Goal: Information Seeking & Learning: Learn about a topic

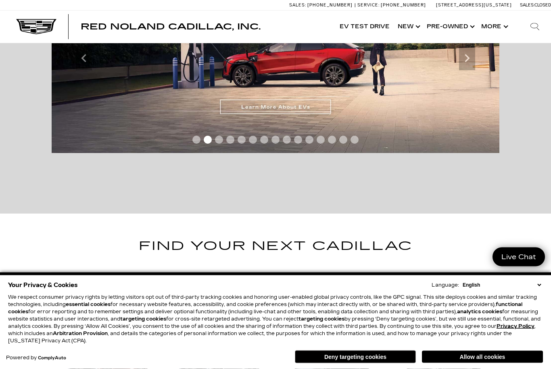
scroll to position [229, 0]
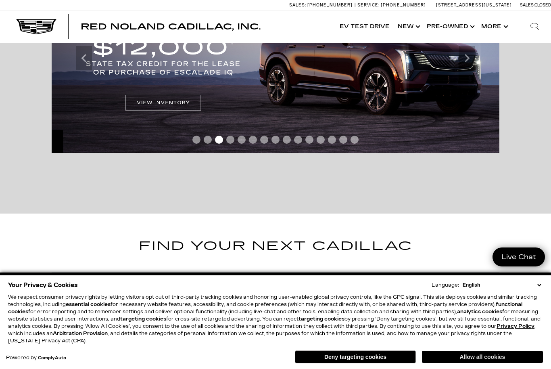
click at [441, 363] on button "Allow all cookies" at bounding box center [482, 356] width 121 height 12
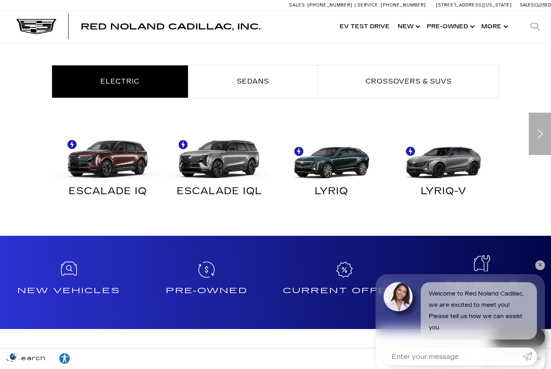
scroll to position [436, 0]
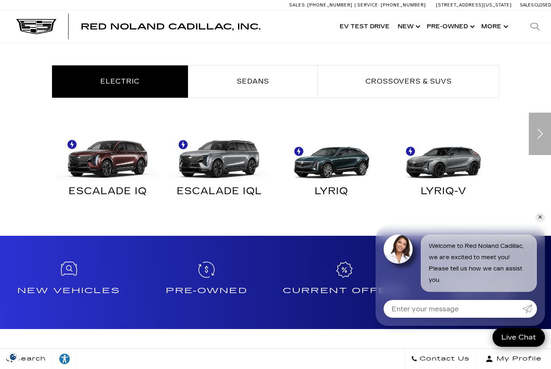
click at [540, 136] on div "Next" at bounding box center [540, 134] width 22 height 42
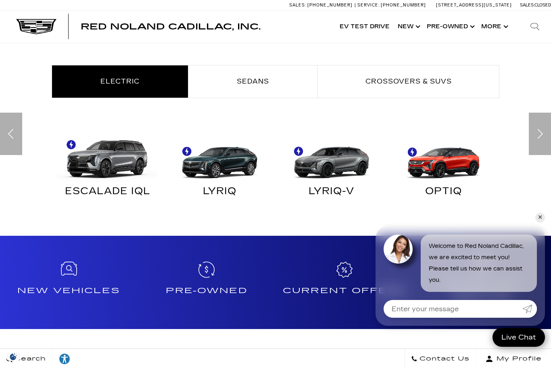
click at [540, 136] on div "Next" at bounding box center [540, 134] width 22 height 42
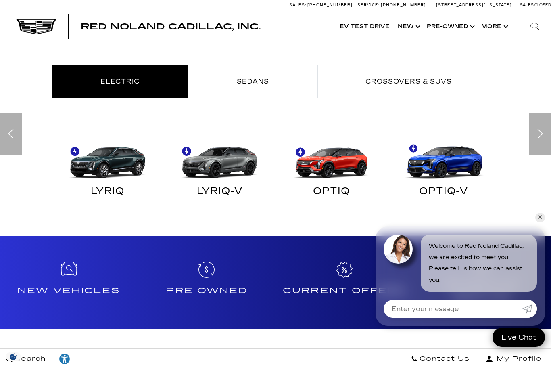
click at [540, 136] on div "Next" at bounding box center [540, 134] width 22 height 42
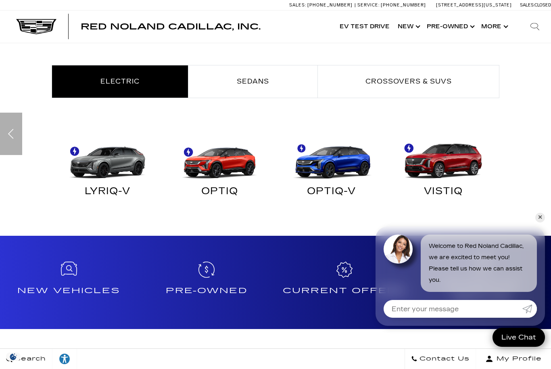
click at [540, 136] on div "Find Your Next Cadillac Electric Sedans Crossovers & SUVs ESCALADE IQ" at bounding box center [275, 122] width 551 height 187
click at [432, 158] on img "Electric" at bounding box center [442, 155] width 104 height 52
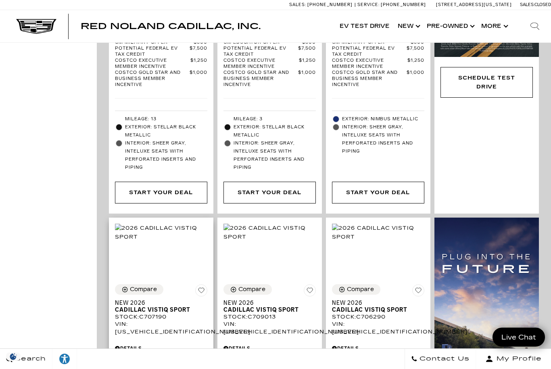
scroll to position [828, 0]
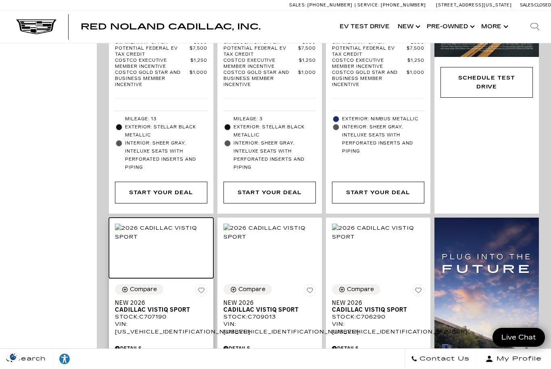
click at [161, 240] on img at bounding box center [161, 232] width 92 height 18
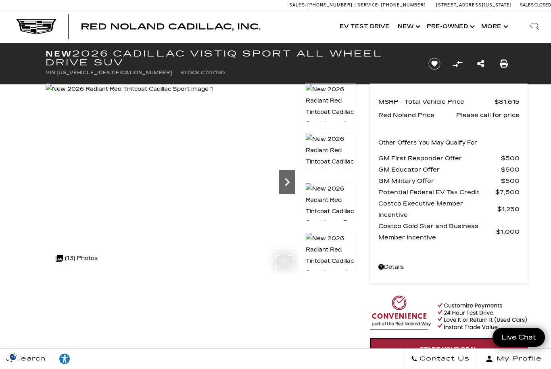
click at [290, 186] on icon "Next" at bounding box center [287, 182] width 16 height 16
click at [290, 187] on icon "Next" at bounding box center [287, 182] width 16 height 16
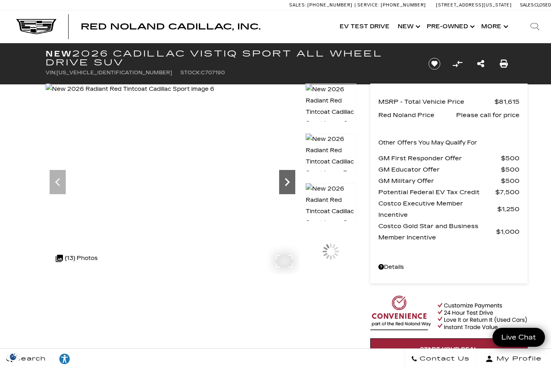
click at [290, 187] on icon "Next" at bounding box center [287, 182] width 16 height 16
click at [286, 188] on icon "Next" at bounding box center [287, 182] width 16 height 16
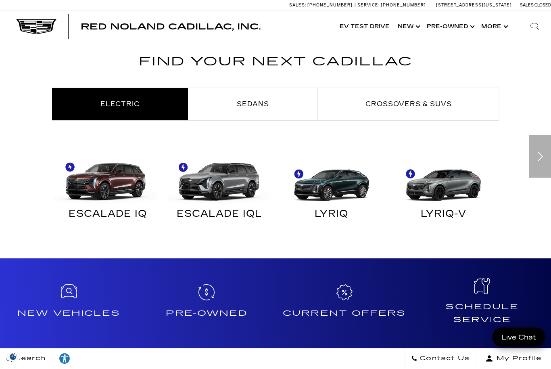
scroll to position [413, 0]
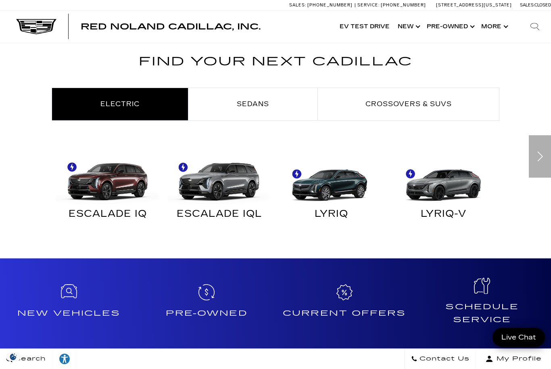
click at [323, 182] on img "Electric" at bounding box center [329, 178] width 104 height 52
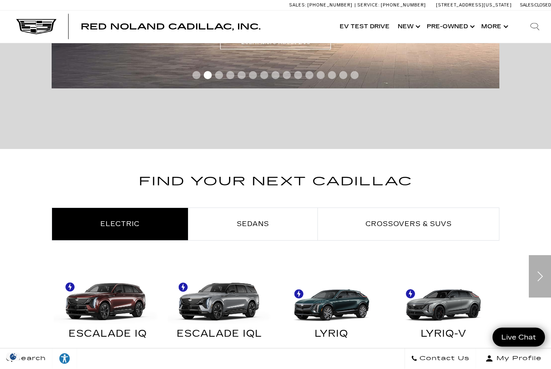
scroll to position [294, 0]
click at [120, 301] on img at bounding box center [106, 298] width 104 height 52
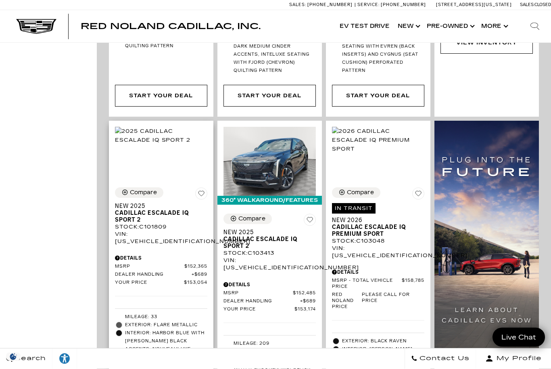
scroll to position [446, 0]
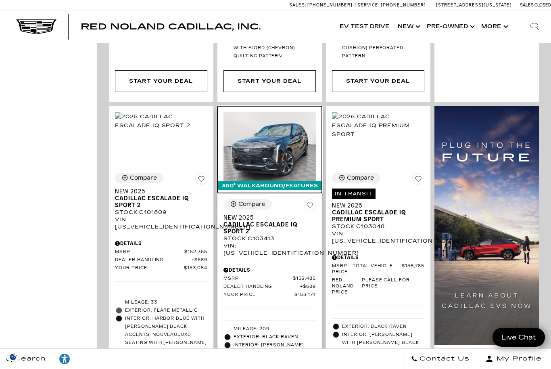
click at [276, 140] on img at bounding box center [269, 146] width 92 height 69
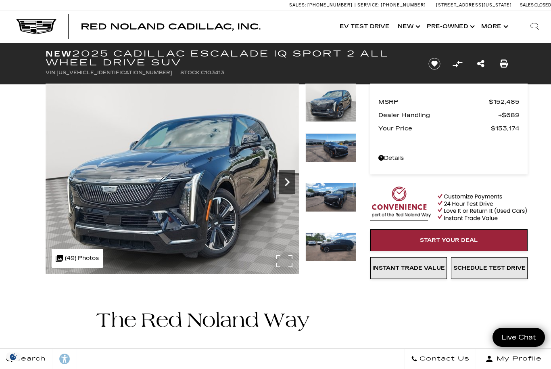
click at [286, 183] on icon "Next" at bounding box center [287, 182] width 16 height 16
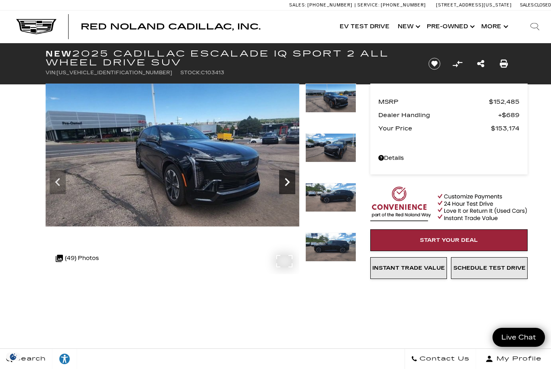
click at [286, 183] on icon "Next" at bounding box center [287, 182] width 16 height 16
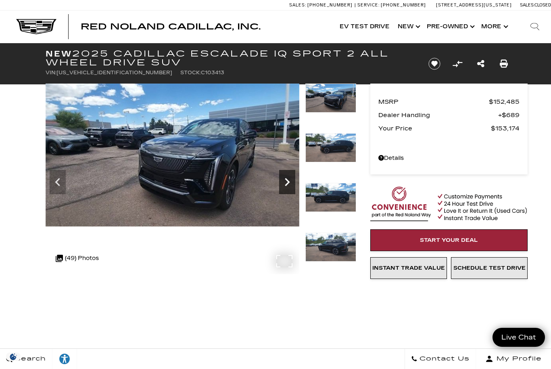
click at [286, 183] on icon "Next" at bounding box center [287, 182] width 16 height 16
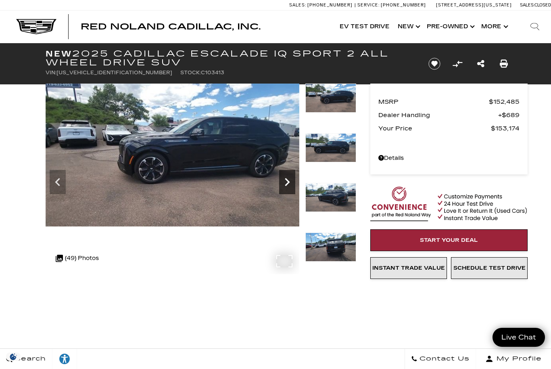
click at [286, 183] on icon "Next" at bounding box center [287, 182] width 16 height 16
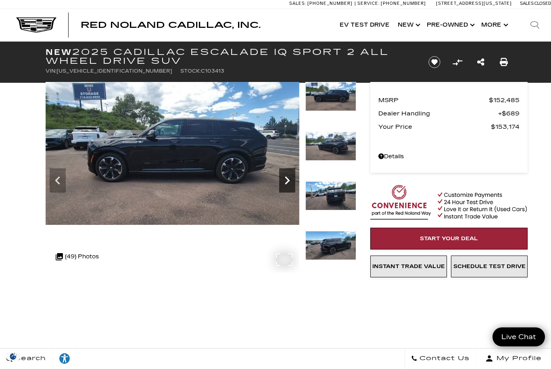
click at [286, 183] on icon "Next" at bounding box center [287, 181] width 5 height 8
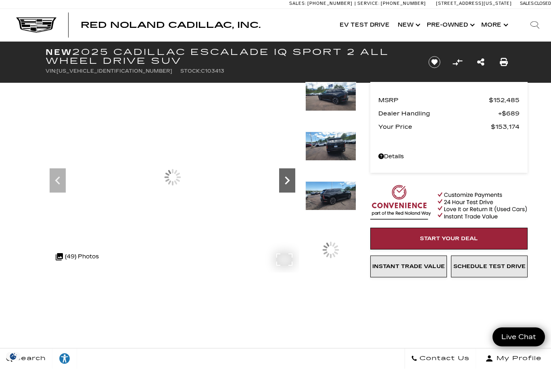
scroll to position [2, 0]
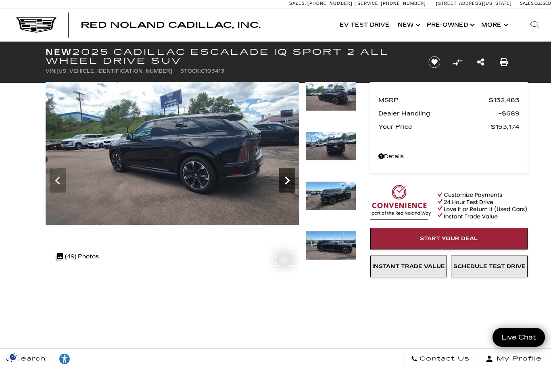
click at [286, 183] on icon "Next" at bounding box center [287, 180] width 5 height 8
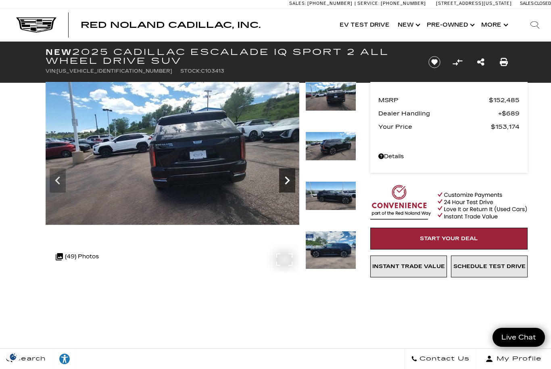
click at [286, 182] on icon "Next" at bounding box center [287, 180] width 16 height 16
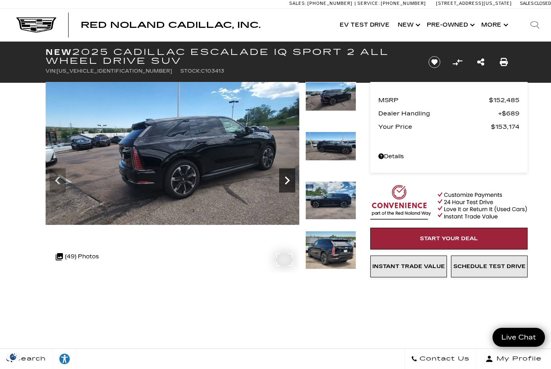
click at [286, 182] on icon "Next" at bounding box center [287, 180] width 16 height 16
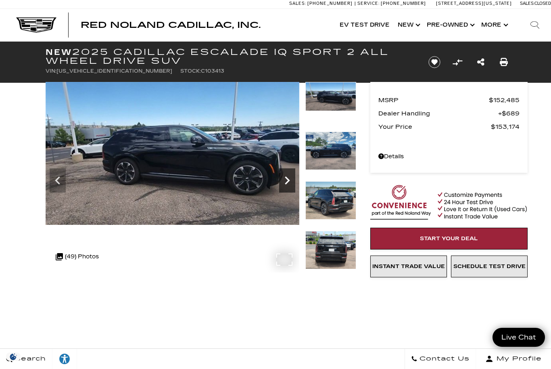
click at [286, 182] on icon "Next" at bounding box center [287, 180] width 16 height 16
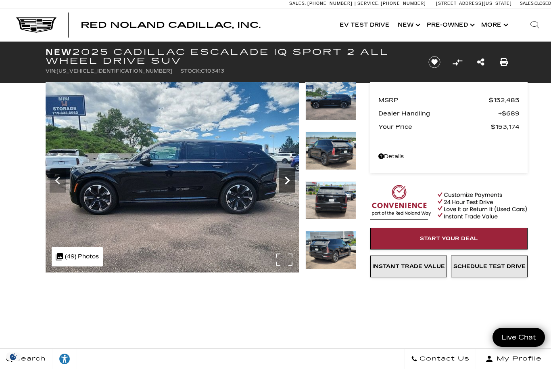
click at [286, 182] on icon "Next" at bounding box center [287, 180] width 16 height 16
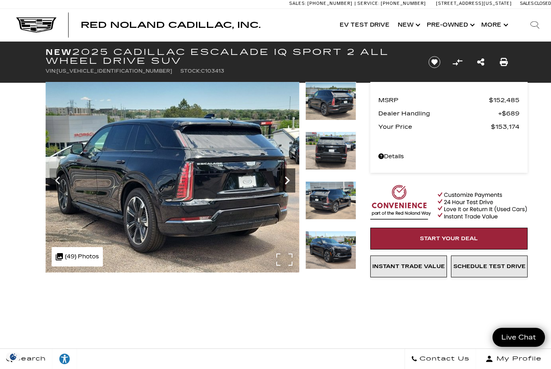
click at [286, 182] on icon "Next" at bounding box center [287, 180] width 16 height 16
